Goal: Transaction & Acquisition: Purchase product/service

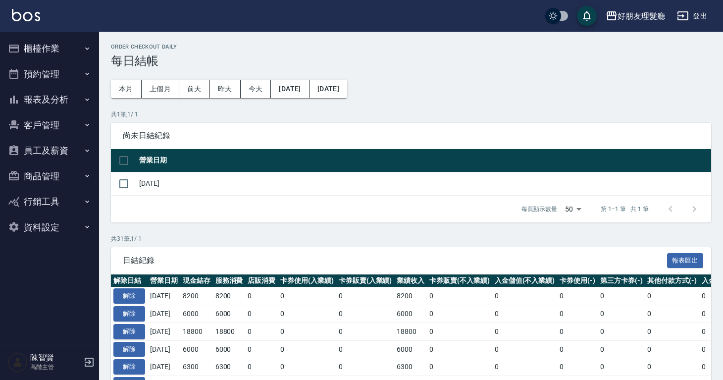
click at [27, 55] on button "櫃檯作業" at bounding box center [49, 49] width 91 height 26
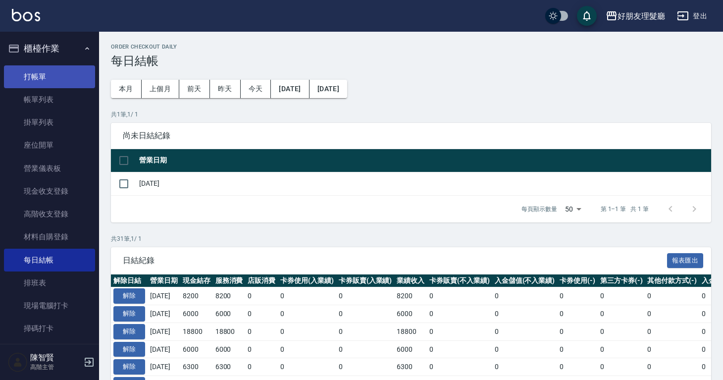
click at [41, 70] on link "打帳單" at bounding box center [49, 76] width 91 height 23
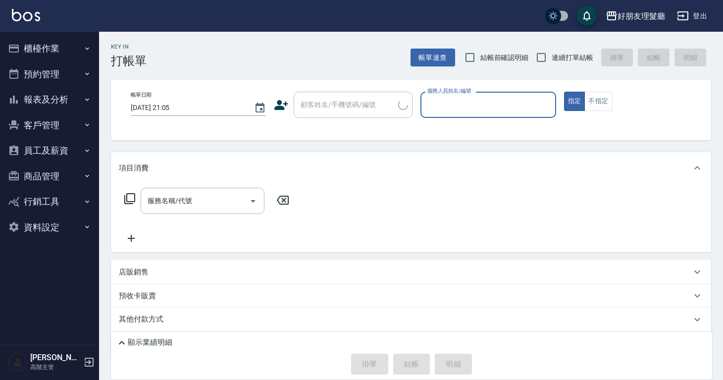
click at [76, 45] on button "櫃檯作業" at bounding box center [49, 49] width 91 height 26
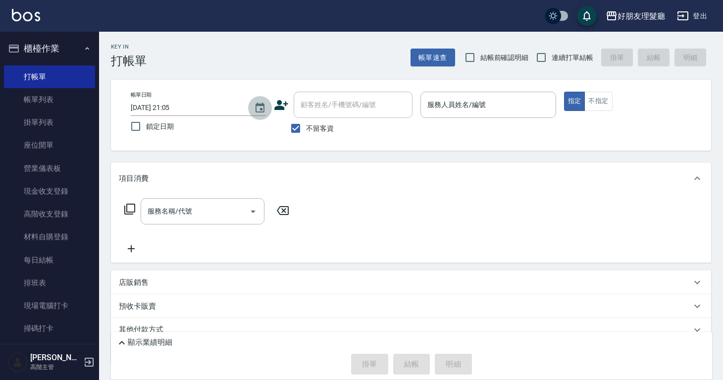
click at [253, 107] on button "Choose date, selected date is 2025-08-14" at bounding box center [260, 108] width 24 height 24
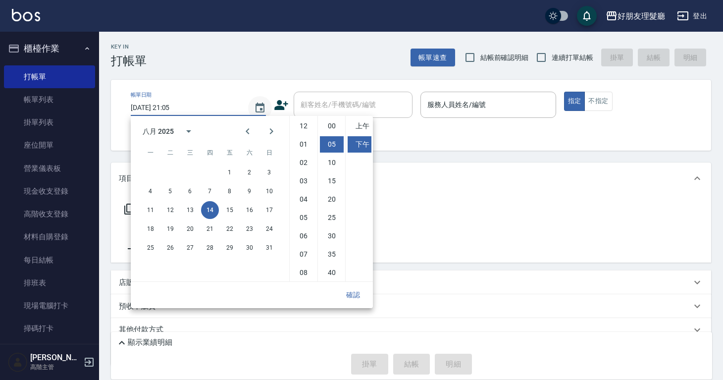
scroll to position [18, 0]
click at [195, 210] on button "13" at bounding box center [190, 210] width 18 height 18
type input "2025/08/13 21:05"
click at [459, 111] on input "服務人員姓名/編號" at bounding box center [488, 104] width 126 height 17
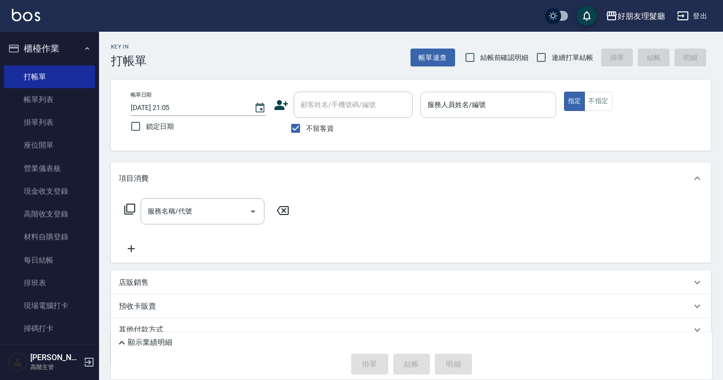
click at [459, 111] on input "服務人員姓名/編號" at bounding box center [488, 104] width 126 height 17
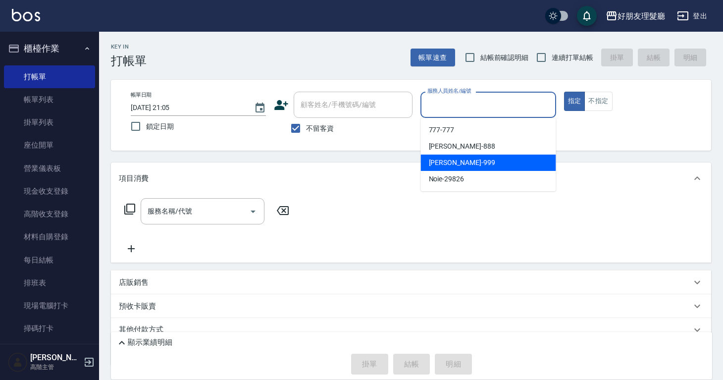
click at [462, 164] on div "阿賢 -999" at bounding box center [488, 163] width 135 height 16
type input "阿賢-999"
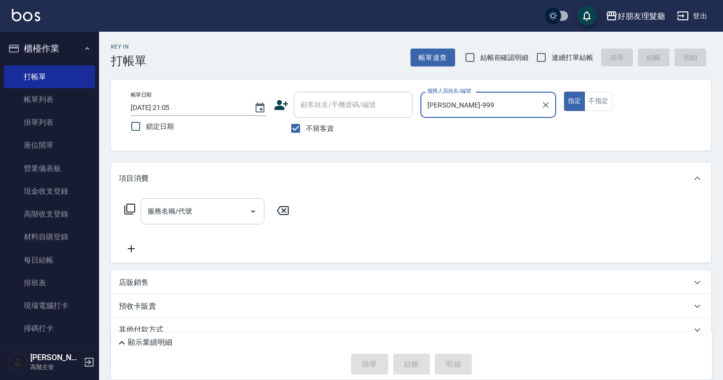
click at [204, 222] on div "服務名稱/代號" at bounding box center [203, 211] width 124 height 26
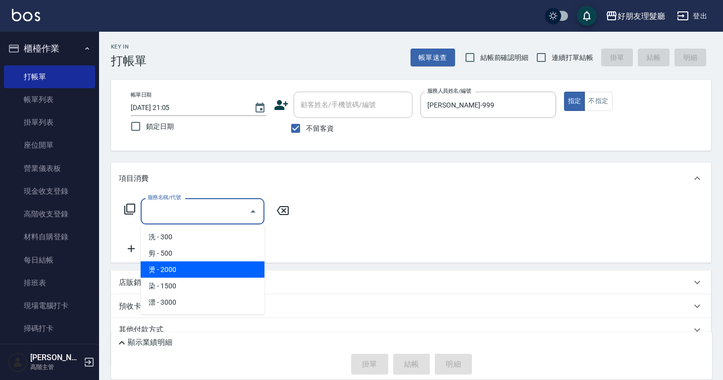
click at [207, 262] on span "燙 - 2000" at bounding box center [203, 270] width 124 height 16
type input "燙(3)"
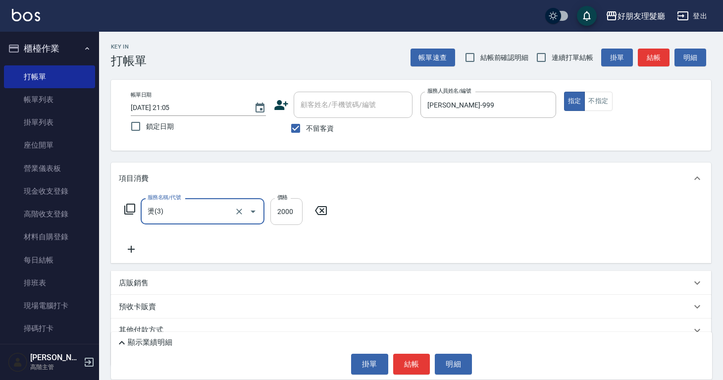
click at [296, 210] on input "2000" at bounding box center [287, 211] width 32 height 27
type input "2500"
click at [131, 251] on icon at bounding box center [131, 249] width 25 height 12
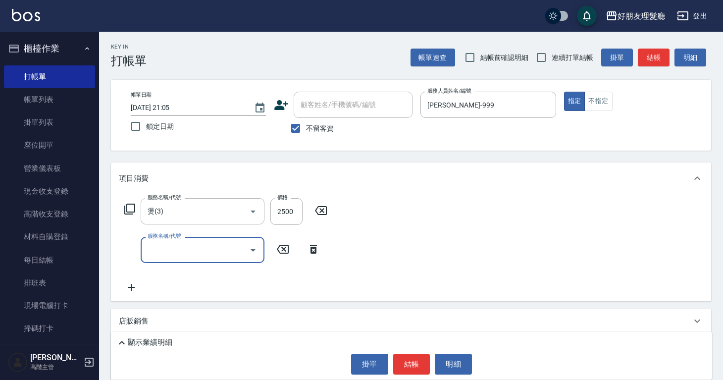
click at [135, 283] on icon at bounding box center [131, 287] width 25 height 12
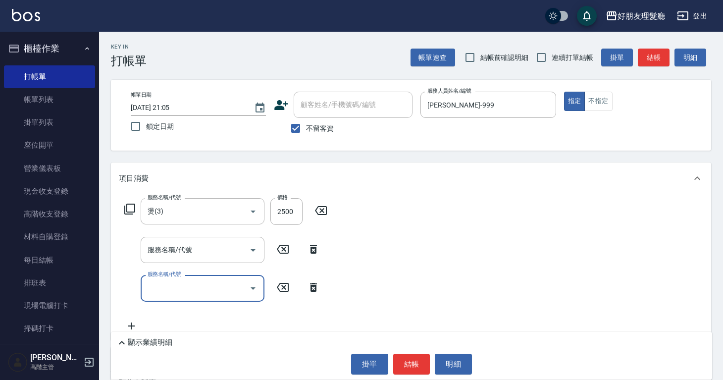
click at [136, 321] on icon at bounding box center [131, 326] width 25 height 12
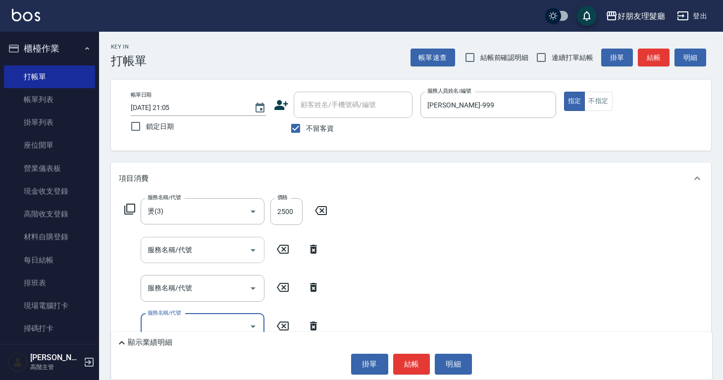
drag, startPoint x: 192, startPoint y: 251, endPoint x: 191, endPoint y: 258, distance: 6.5
click at [192, 251] on input "服務名稱/代號" at bounding box center [195, 249] width 100 height 17
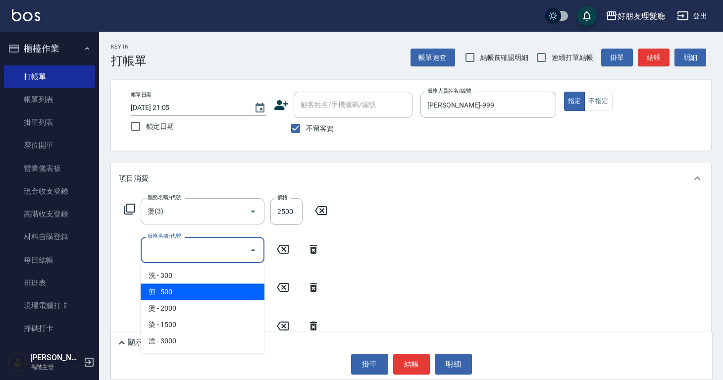
click at [185, 286] on span "剪 - 500" at bounding box center [203, 292] width 124 height 16
type input "剪(2)"
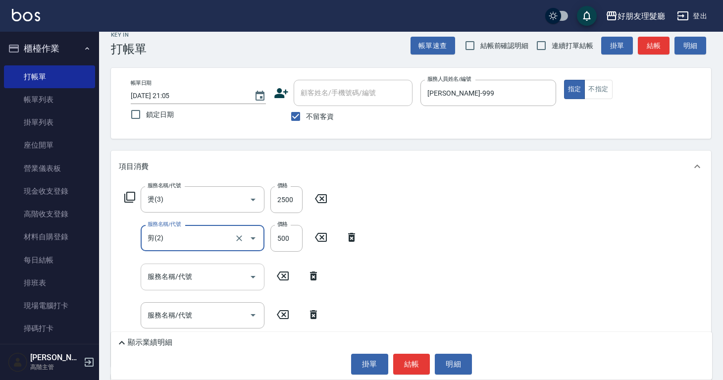
scroll to position [12, 0]
click at [189, 323] on div "服務名稱/代號" at bounding box center [203, 315] width 124 height 26
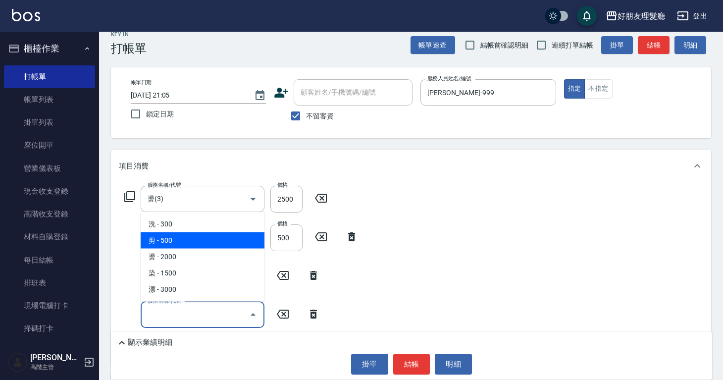
click at [190, 245] on span "剪 - 500" at bounding box center [203, 240] width 124 height 16
type input "剪(2)"
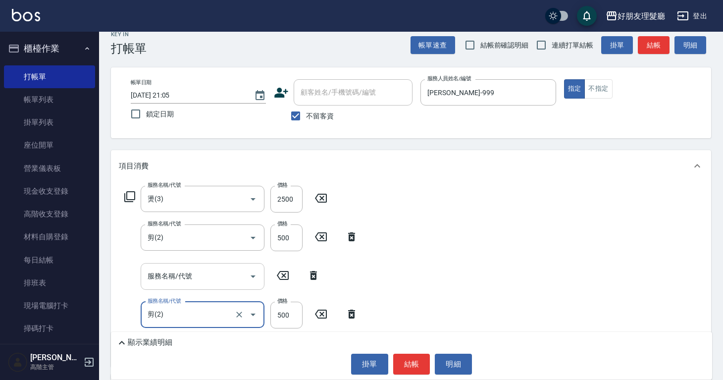
click at [185, 264] on div "服務名稱/代號" at bounding box center [203, 276] width 124 height 26
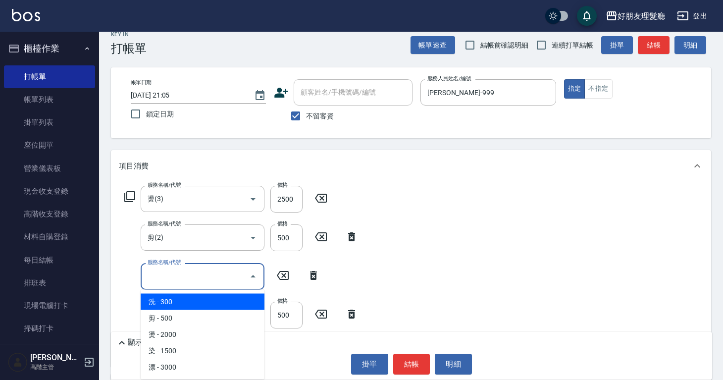
click at [187, 309] on span "洗 - 300" at bounding box center [203, 302] width 124 height 16
click at [194, 277] on input "洗(1)" at bounding box center [188, 276] width 87 height 17
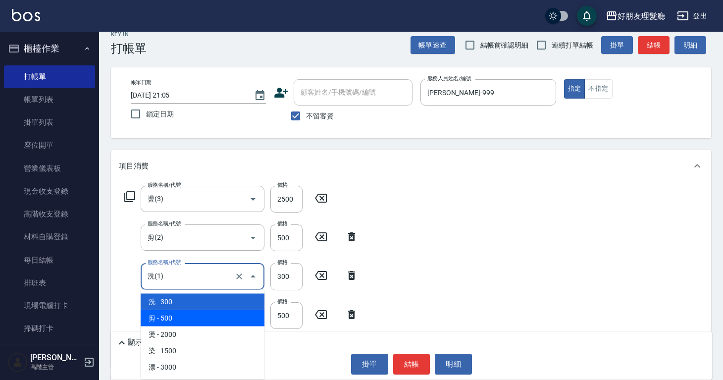
click at [195, 320] on span "剪 - 500" at bounding box center [203, 318] width 124 height 16
type input "剪(2)"
type input "500"
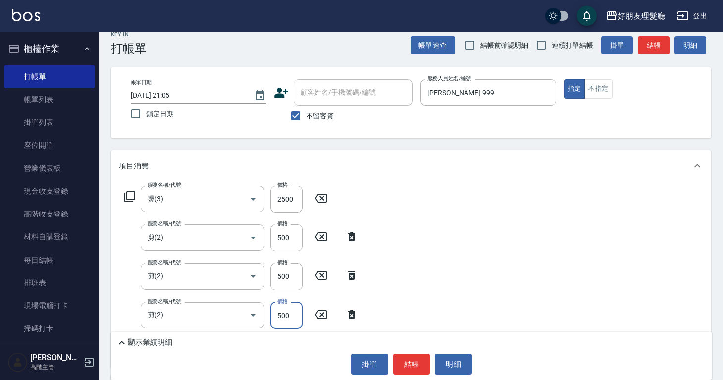
click at [285, 312] on input "500" at bounding box center [287, 315] width 32 height 27
type input "600"
click at [290, 274] on input "500" at bounding box center [287, 276] width 32 height 27
type input "600"
click at [291, 231] on input "500" at bounding box center [287, 237] width 32 height 27
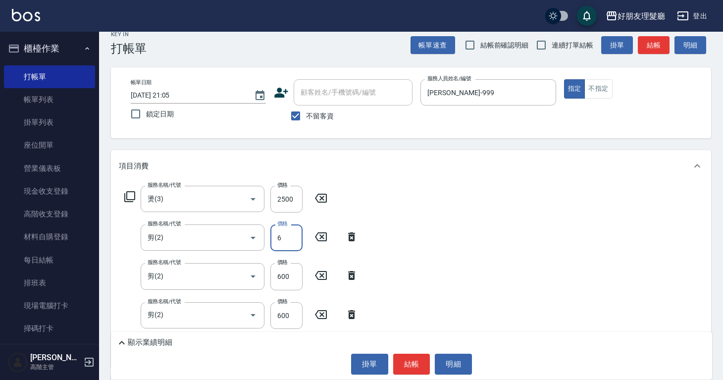
type input "600"
click at [408, 354] on button "結帳" at bounding box center [411, 364] width 37 height 21
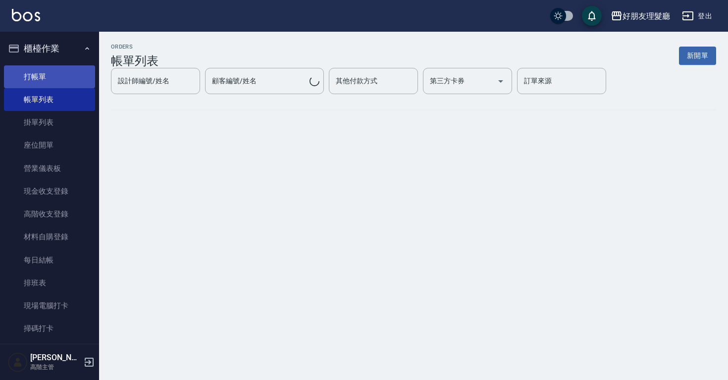
click at [70, 73] on link "打帳單" at bounding box center [49, 76] width 91 height 23
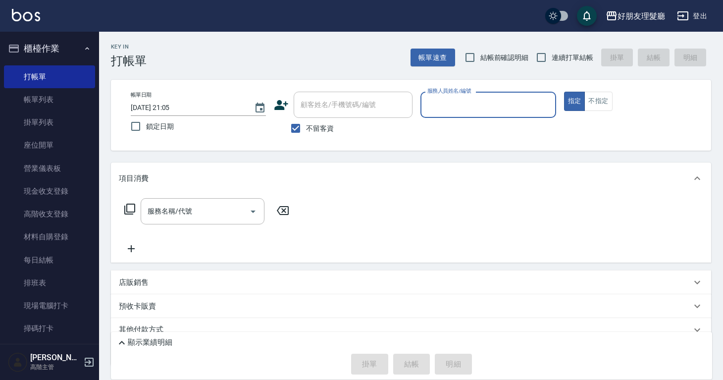
click at [420, 103] on div "帳單日期 2025/08/14 21:05 鎖定日期 顧客姓名/手機號碼/編號 顧客姓名/手機號碼/編號 不留客資 服務人員姓名/編號 服務人員姓名/編號 指…" at bounding box center [411, 115] width 577 height 47
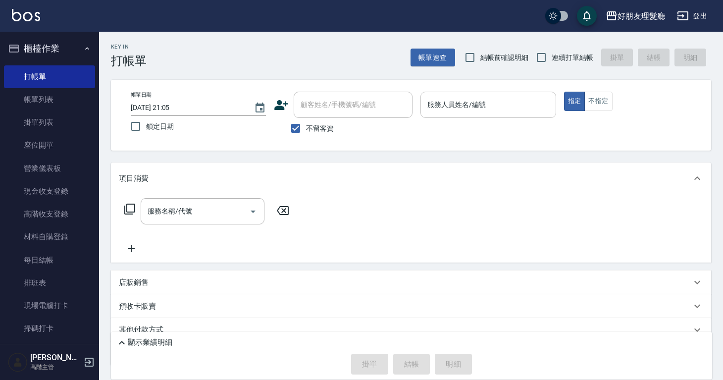
click at [449, 111] on input "服務人員姓名/編號" at bounding box center [488, 104] width 126 height 17
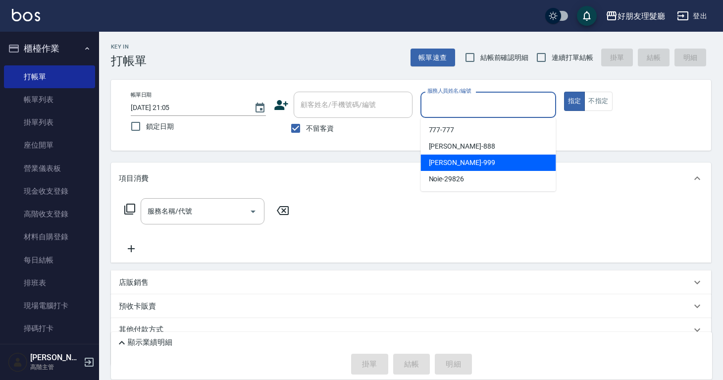
click at [461, 157] on div "阿賢 -999" at bounding box center [488, 163] width 135 height 16
type input "阿賢-999"
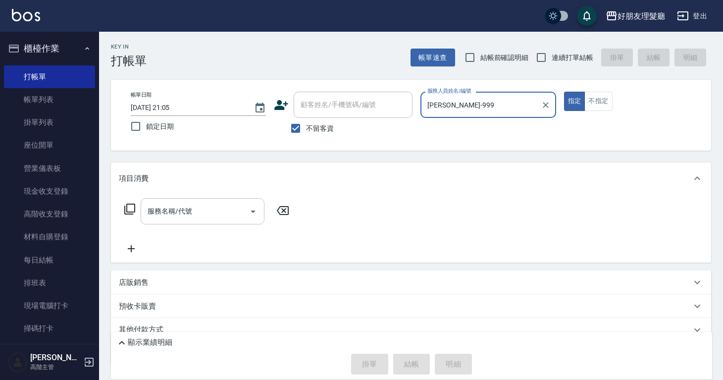
click at [184, 222] on div "服務名稱/代號" at bounding box center [203, 211] width 124 height 26
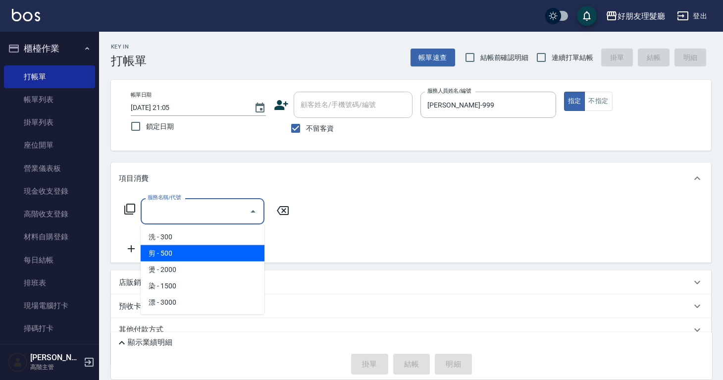
click at [185, 245] on span "剪 - 500" at bounding box center [203, 253] width 124 height 16
type input "剪(2)"
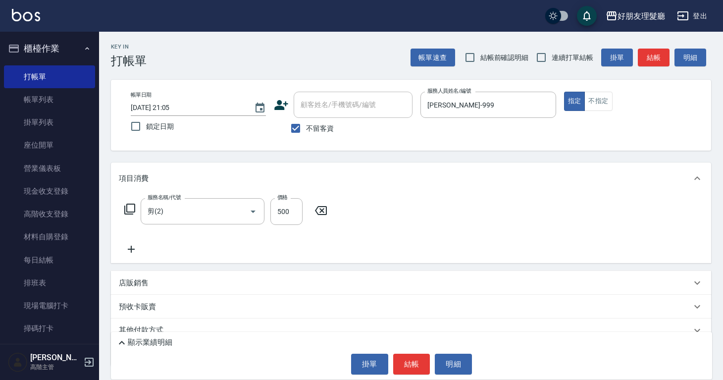
click at [108, 244] on div "Key In 打帳單 帳單速查 結帳前確認明細 連續打單結帳 掛單 結帳 明細 帳單日期 2025/08/14 21:05 鎖定日期 顧客姓名/手機號碼/編號…" at bounding box center [411, 226] width 624 height 389
click at [132, 249] on icon at bounding box center [131, 249] width 7 height 7
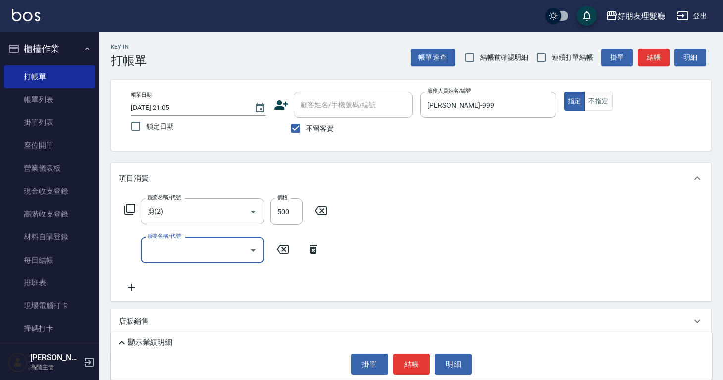
click at [182, 258] on input "服務名稱/代號" at bounding box center [195, 249] width 100 height 17
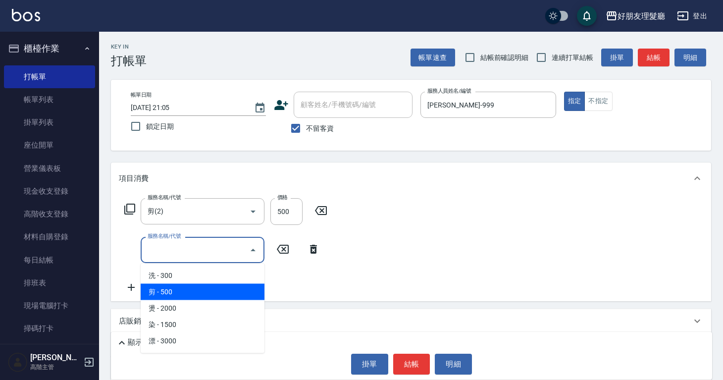
click at [180, 295] on span "剪 - 500" at bounding box center [203, 292] width 124 height 16
type input "剪(2)"
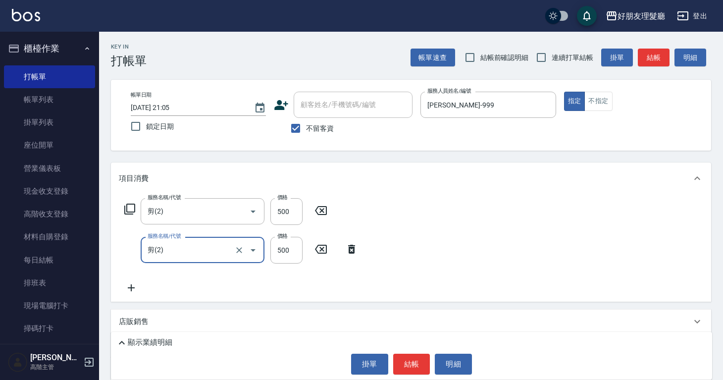
click at [465, 272] on div "服務名稱/代號 剪(2) 服務名稱/代號 價格 500 價格 服務名稱/代號 剪(2) 服務名稱/代號 價格 500 價格" at bounding box center [411, 248] width 600 height 108
click at [130, 282] on icon at bounding box center [131, 288] width 25 height 12
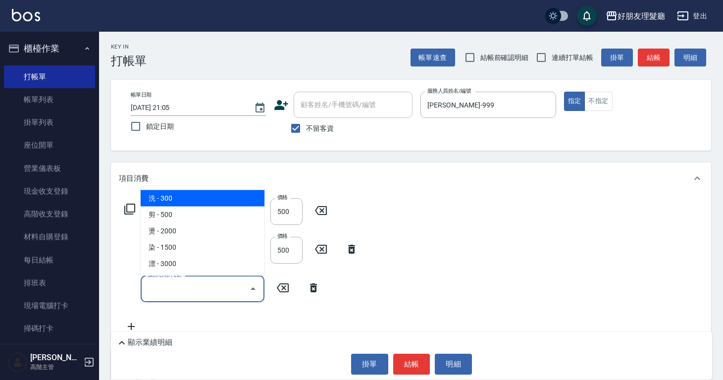
click at [177, 285] on input "服務名稱/代號" at bounding box center [195, 288] width 100 height 17
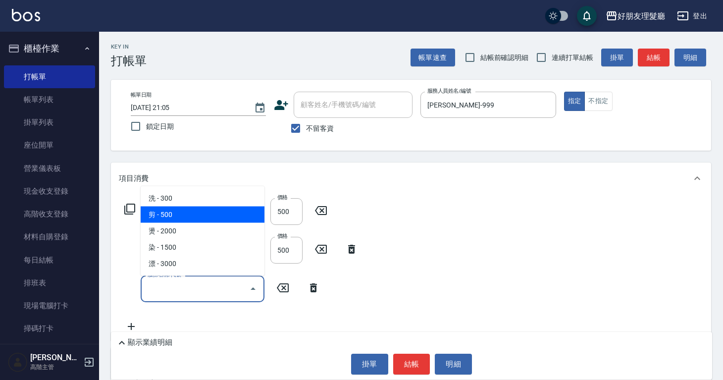
click at [193, 221] on span "剪 - 500" at bounding box center [203, 215] width 124 height 16
type input "剪(2)"
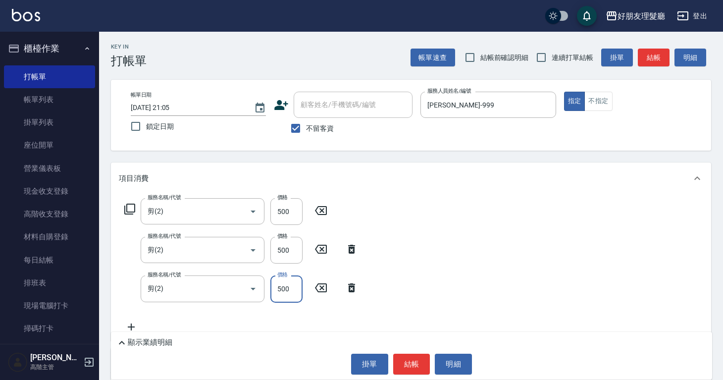
click at [285, 288] on input "500" at bounding box center [287, 288] width 32 height 27
type input "3000"
click at [133, 324] on icon at bounding box center [131, 327] width 25 height 12
click at [210, 322] on input "服務名稱/代號" at bounding box center [195, 327] width 100 height 17
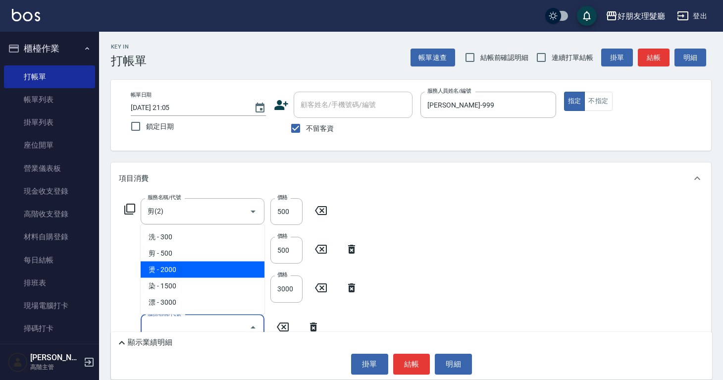
click at [201, 267] on span "燙 - 2000" at bounding box center [203, 270] width 124 height 16
type input "燙(3)"
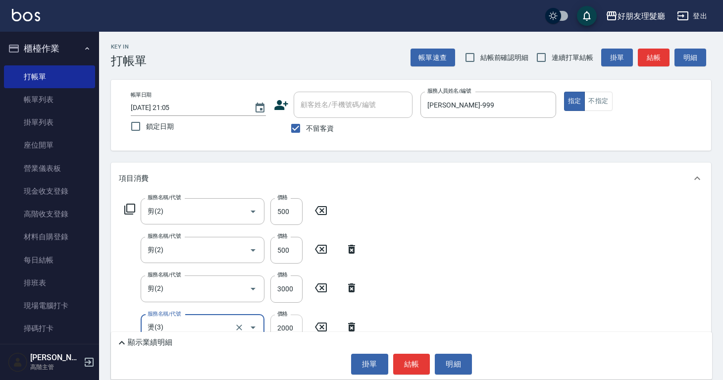
click at [293, 330] on input "2000" at bounding box center [287, 328] width 32 height 27
type input "2500"
click at [452, 294] on div "服務名稱/代號 剪(2) 服務名稱/代號 價格 500 價格 服務名稱/代號 剪(2) 服務名稱/代號 價格 500 價格 服務名稱/代號 剪(2) 服務名稱…" at bounding box center [411, 286] width 600 height 185
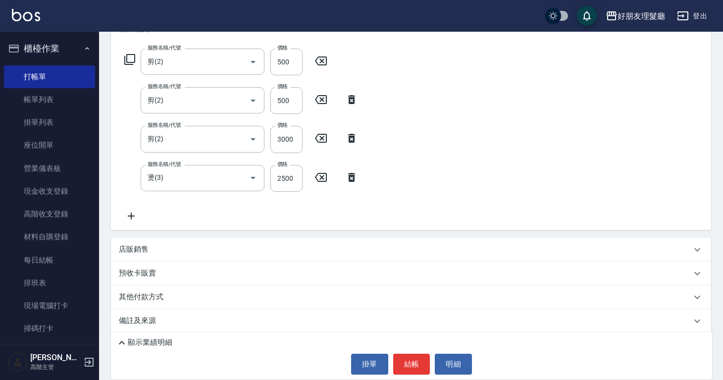
scroll to position [151, 0]
click at [214, 238] on div "店販銷售" at bounding box center [411, 249] width 600 height 24
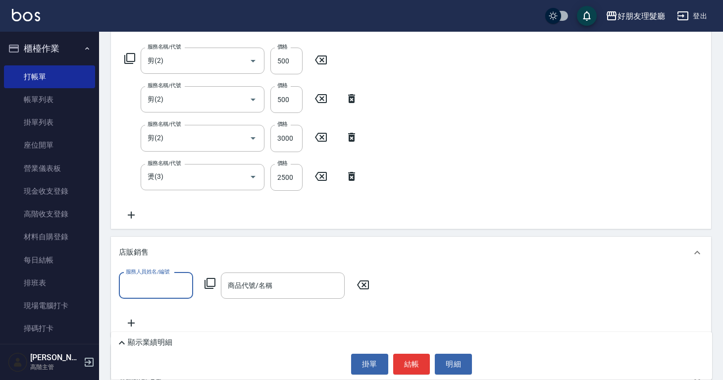
scroll to position [0, 0]
click at [168, 282] on input "服務人員姓名/編號" at bounding box center [155, 285] width 65 height 17
click at [152, 345] on span "阿賢 -999" at bounding box center [160, 343] width 66 height 10
type input "阿賢-999"
click at [240, 297] on div "商品代號/名稱" at bounding box center [283, 285] width 124 height 26
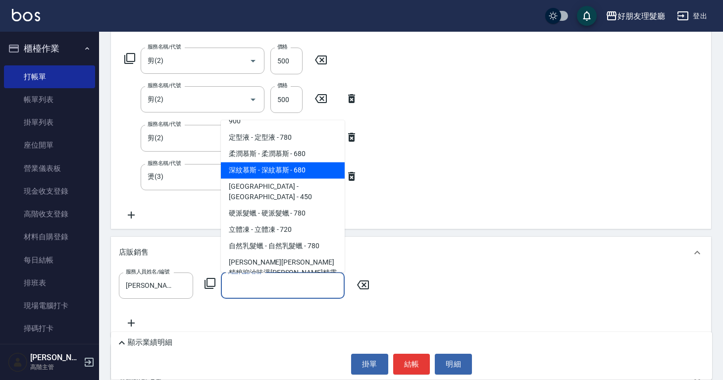
scroll to position [292, 0]
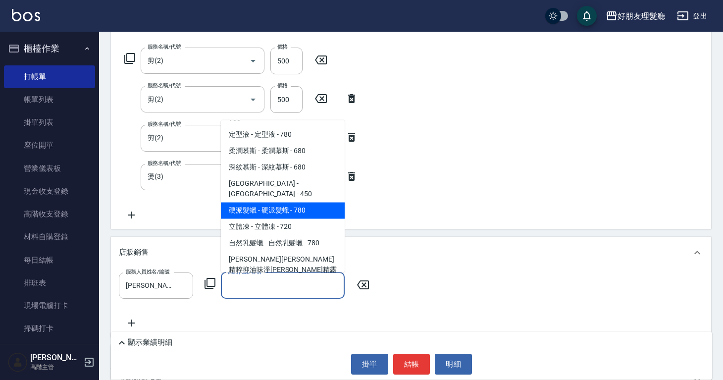
click at [300, 203] on span "硬派髮蠟 - 硬派髮蠟 - 780" at bounding box center [283, 211] width 124 height 16
type input "硬派髮蠟"
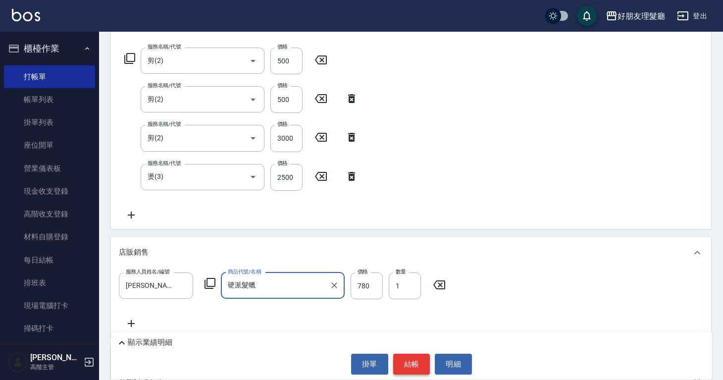
click at [416, 362] on button "結帳" at bounding box center [411, 364] width 37 height 21
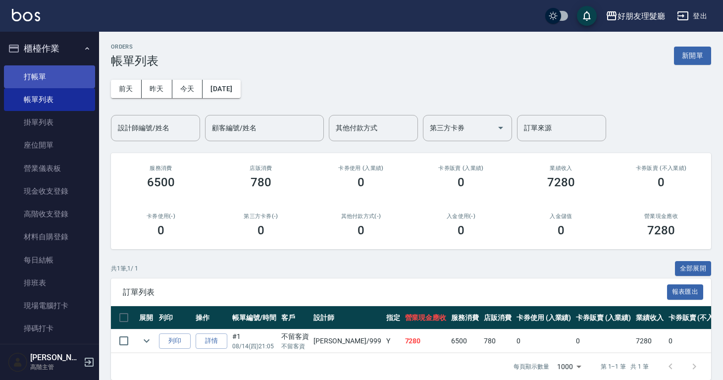
click at [66, 80] on link "打帳單" at bounding box center [49, 76] width 91 height 23
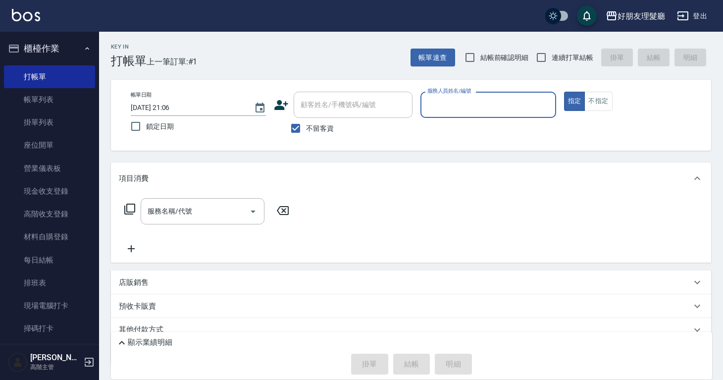
click at [504, 107] on input "服務人員姓名/編號" at bounding box center [488, 104] width 126 height 17
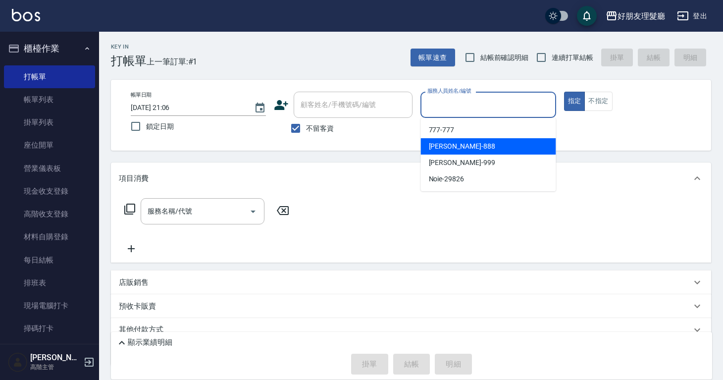
click at [482, 145] on div "江梓德 -888" at bounding box center [488, 146] width 135 height 16
type input "江梓德-888"
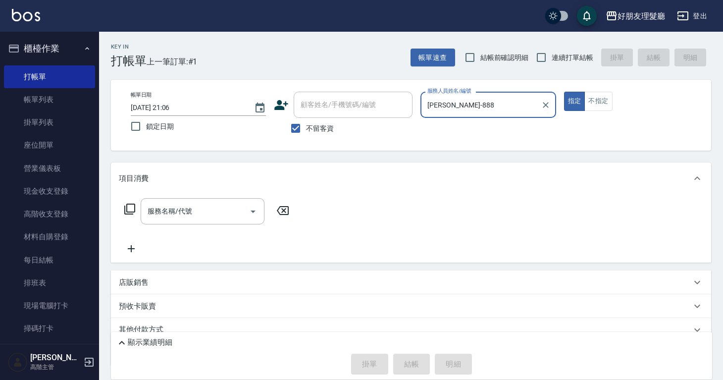
click at [244, 226] on div "服務名稱/代號 服務名稱/代號" at bounding box center [207, 226] width 176 height 56
click at [249, 214] on icon "Open" at bounding box center [253, 212] width 12 height 12
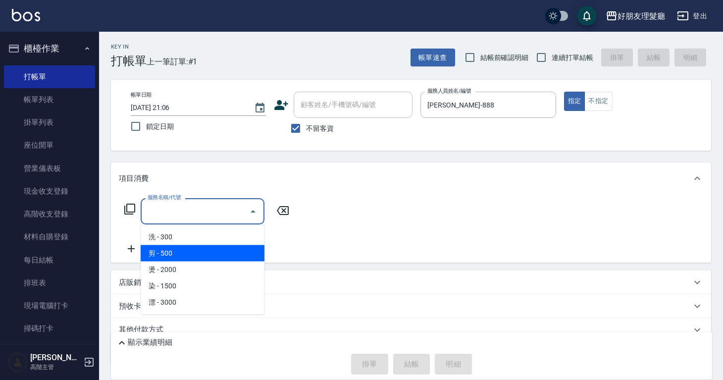
click at [200, 255] on span "剪 - 500" at bounding box center [203, 253] width 124 height 16
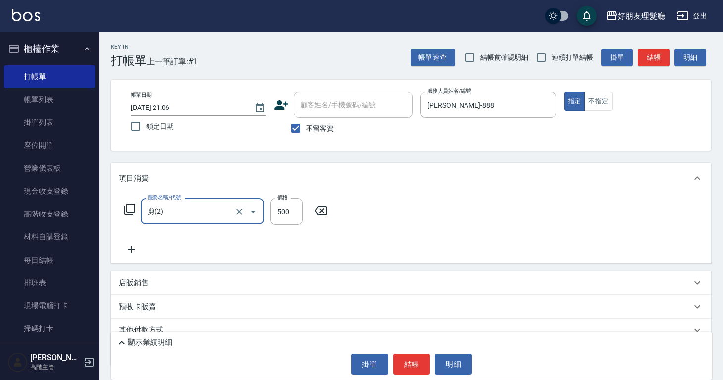
click at [186, 221] on div "剪(2) 服務名稱/代號" at bounding box center [203, 211] width 124 height 26
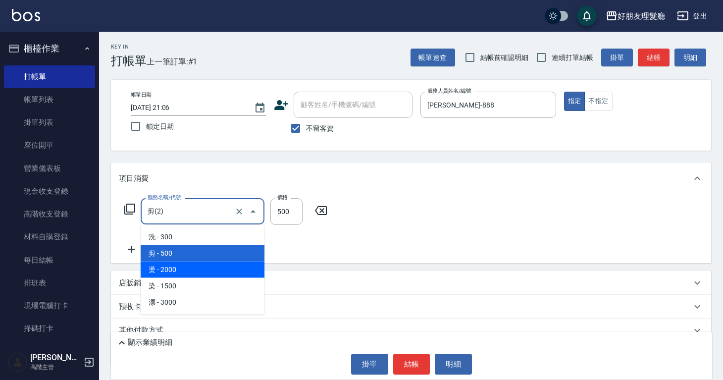
click at [193, 270] on span "燙 - 2000" at bounding box center [203, 270] width 124 height 16
type input "燙(3)"
type input "2000"
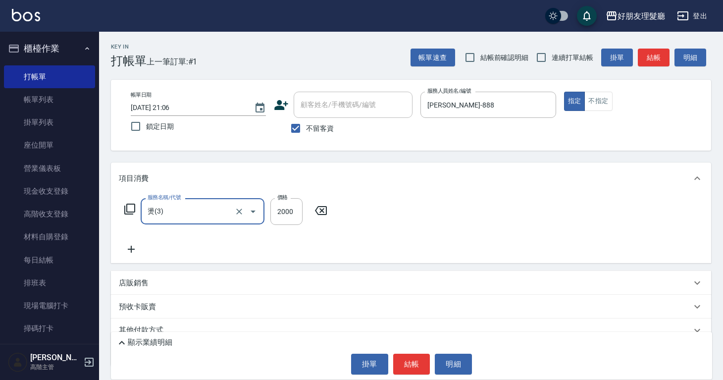
click at [129, 249] on icon at bounding box center [131, 249] width 7 height 7
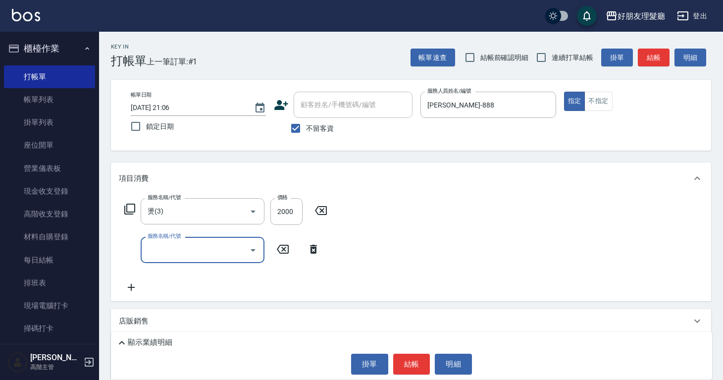
click at [183, 256] on input "服務名稱/代號" at bounding box center [195, 249] width 100 height 17
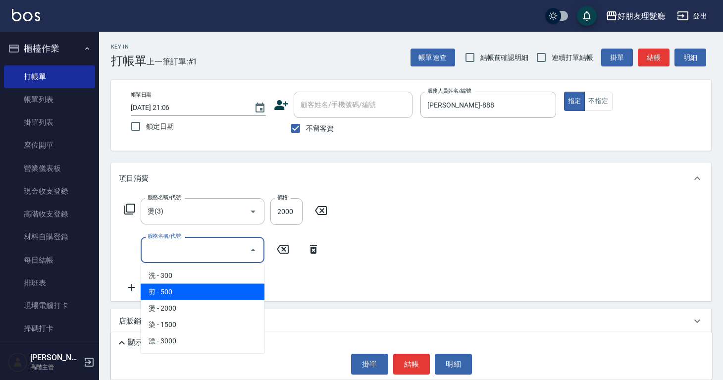
click at [184, 287] on span "剪 - 500" at bounding box center [203, 292] width 124 height 16
type input "剪(2)"
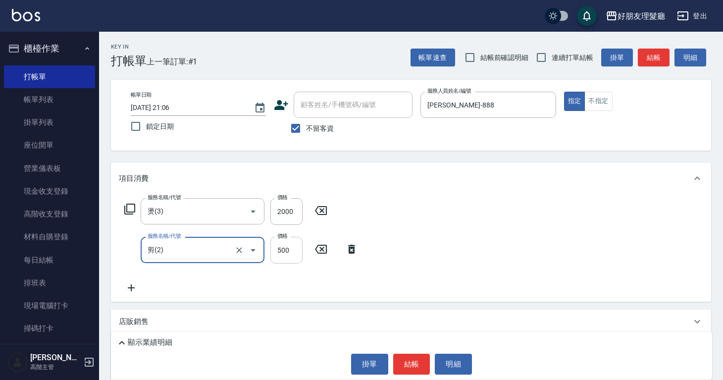
click at [296, 247] on input "500" at bounding box center [287, 250] width 32 height 27
type input "700"
click at [132, 289] on icon at bounding box center [131, 288] width 25 height 12
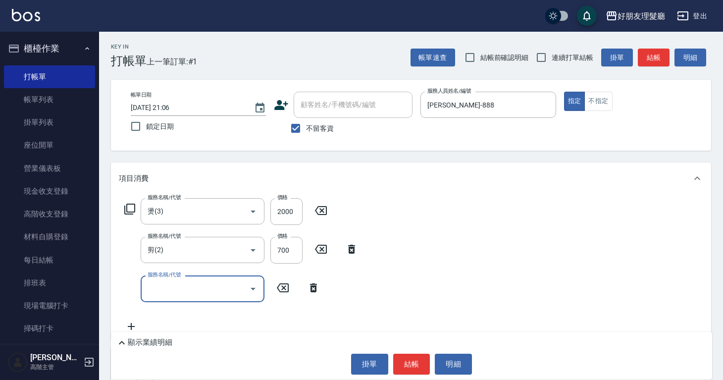
click at [171, 280] on input "服務名稱/代號" at bounding box center [195, 288] width 100 height 17
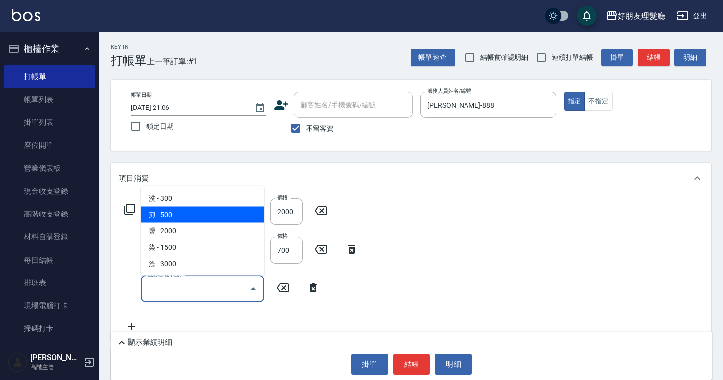
click at [183, 218] on span "剪 - 500" at bounding box center [203, 215] width 124 height 16
type input "剪(2)"
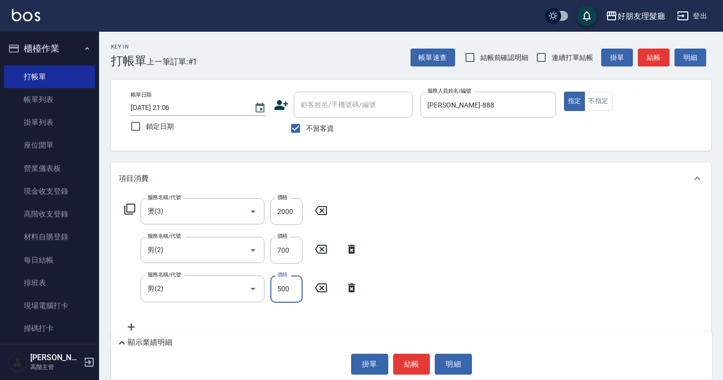
click at [286, 292] on input "500" at bounding box center [287, 288] width 32 height 27
type input "400"
click at [406, 268] on div "服務名稱/代號 燙(3) 服務名稱/代號 價格 2000 價格 服務名稱/代號 剪(2) 服務名稱/代號 價格 700 價格 服務名稱/代號 剪(2) 服務名…" at bounding box center [411, 267] width 600 height 146
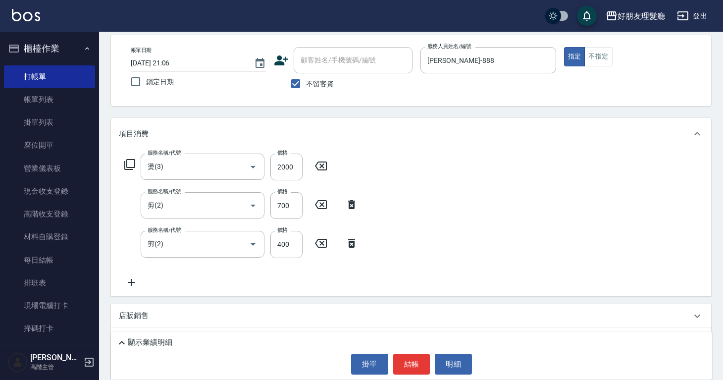
scroll to position [96, 0]
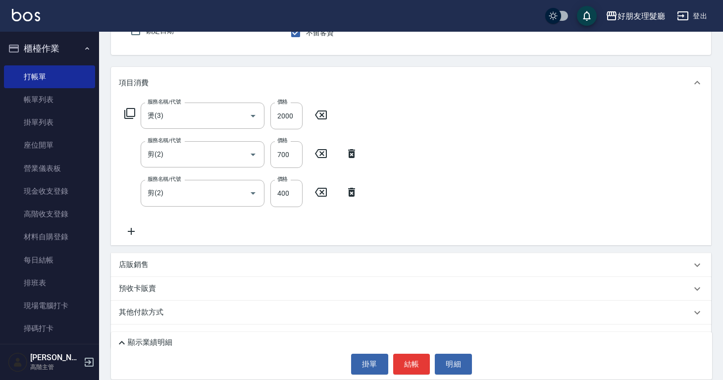
click at [140, 227] on icon at bounding box center [131, 231] width 25 height 12
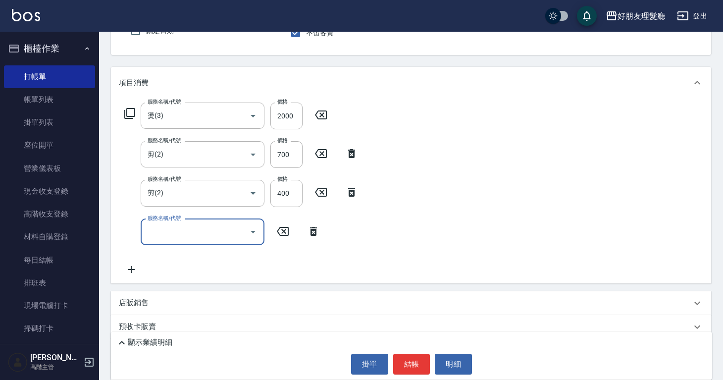
click at [171, 226] on input "服務名稱/代號" at bounding box center [195, 231] width 100 height 17
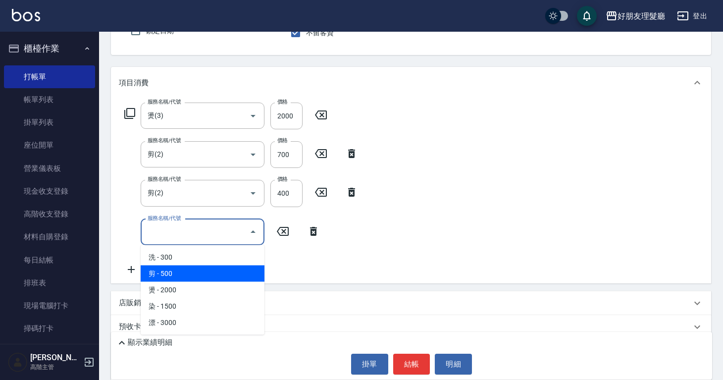
click at [200, 276] on span "剪 - 500" at bounding box center [203, 274] width 124 height 16
type input "剪(2)"
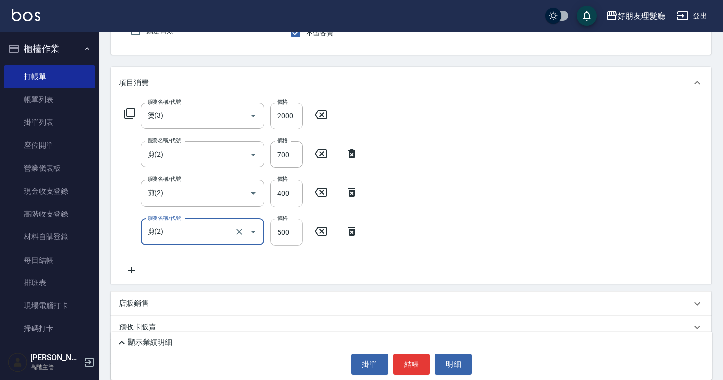
click at [293, 235] on input "500" at bounding box center [287, 232] width 32 height 27
type input "400"
click at [442, 237] on div "服務名稱/代號 燙(3) 服務名稱/代號 價格 2000 價格 服務名稱/代號 剪(2) 服務名稱/代號 價格 700 價格 服務名稱/代號 剪(2) 服務名…" at bounding box center [411, 191] width 600 height 185
click at [414, 368] on button "結帳" at bounding box center [411, 364] width 37 height 21
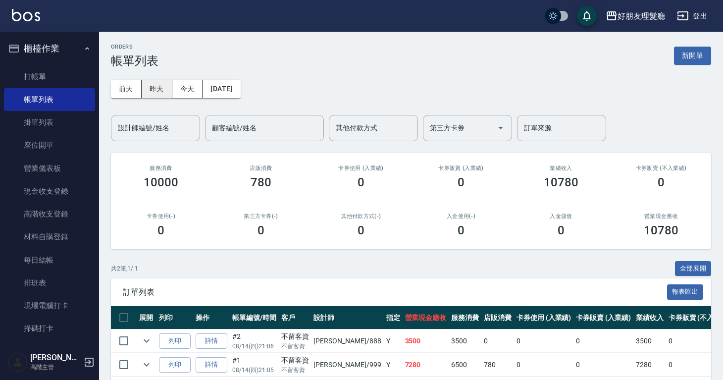
click at [160, 84] on button "昨天" at bounding box center [157, 89] width 31 height 18
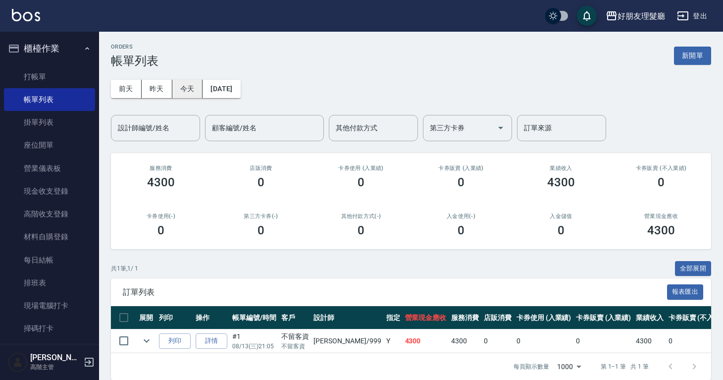
click at [201, 86] on button "今天" at bounding box center [187, 89] width 31 height 18
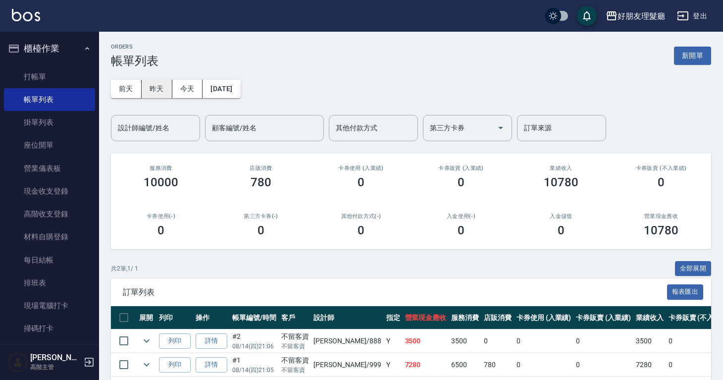
click at [158, 93] on button "昨天" at bounding box center [157, 89] width 31 height 18
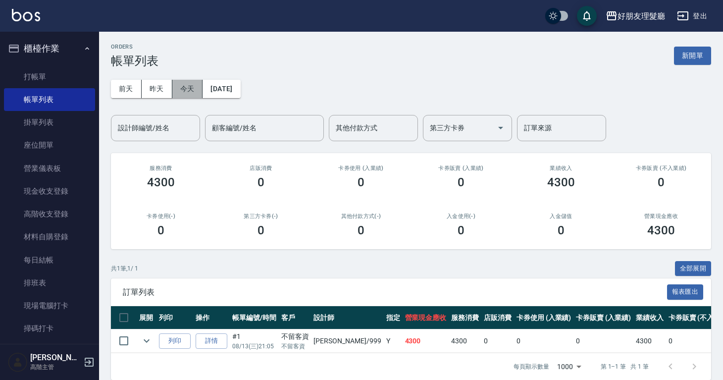
click at [191, 92] on button "今天" at bounding box center [187, 89] width 31 height 18
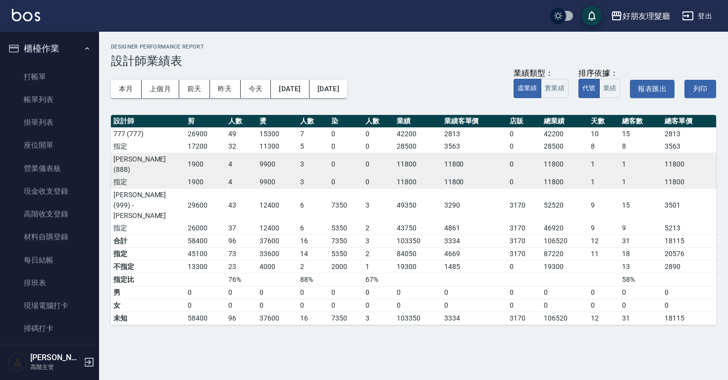
scroll to position [602, 0]
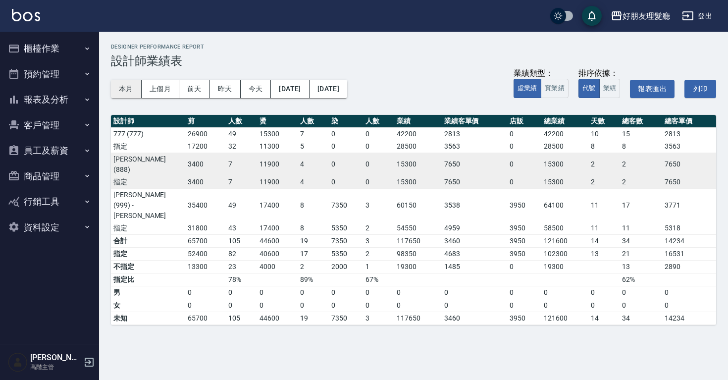
click at [128, 86] on button "本月" at bounding box center [126, 89] width 31 height 18
click at [119, 90] on button "本月" at bounding box center [126, 89] width 31 height 18
